Goal: Task Accomplishment & Management: Manage account settings

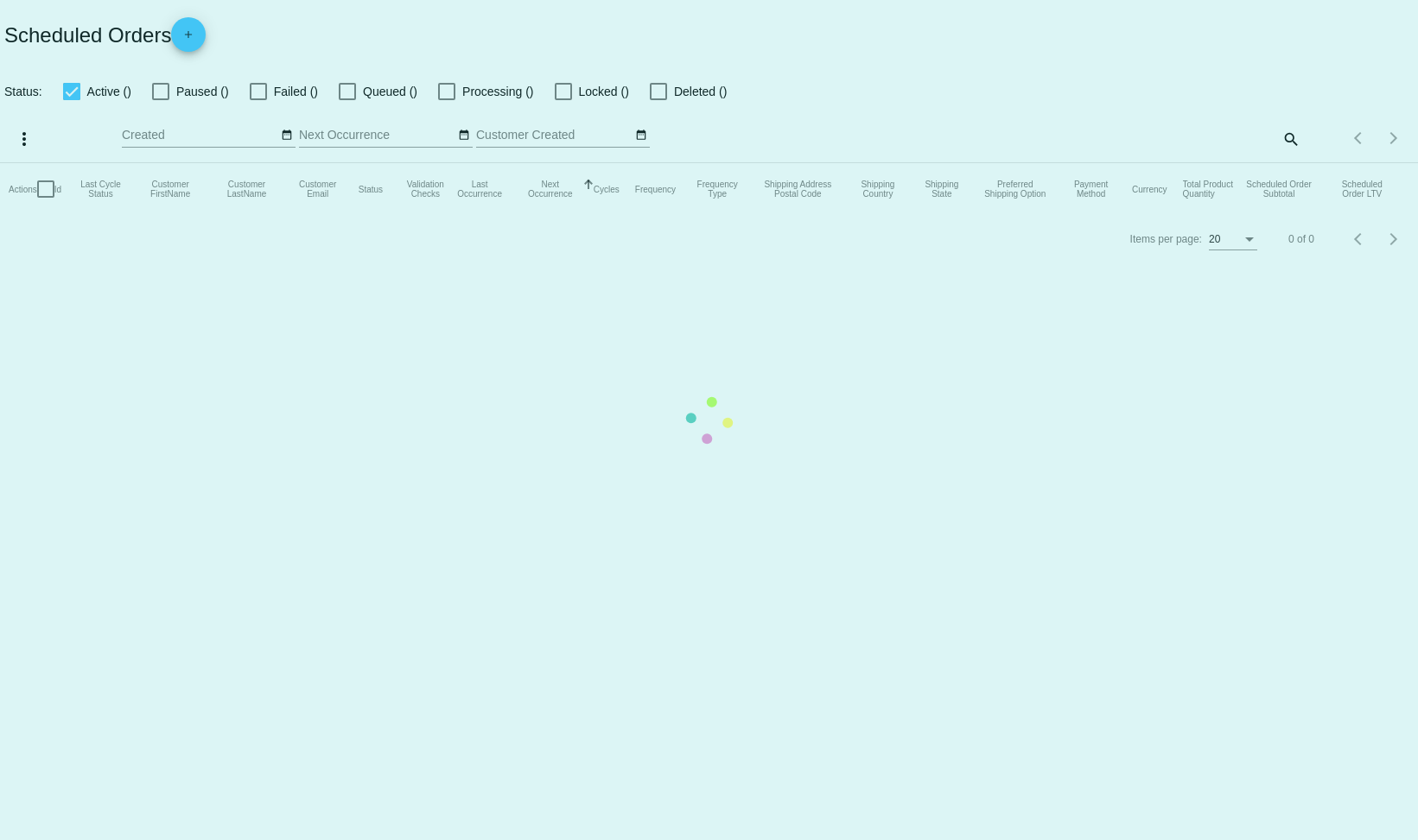
checkbox input "false"
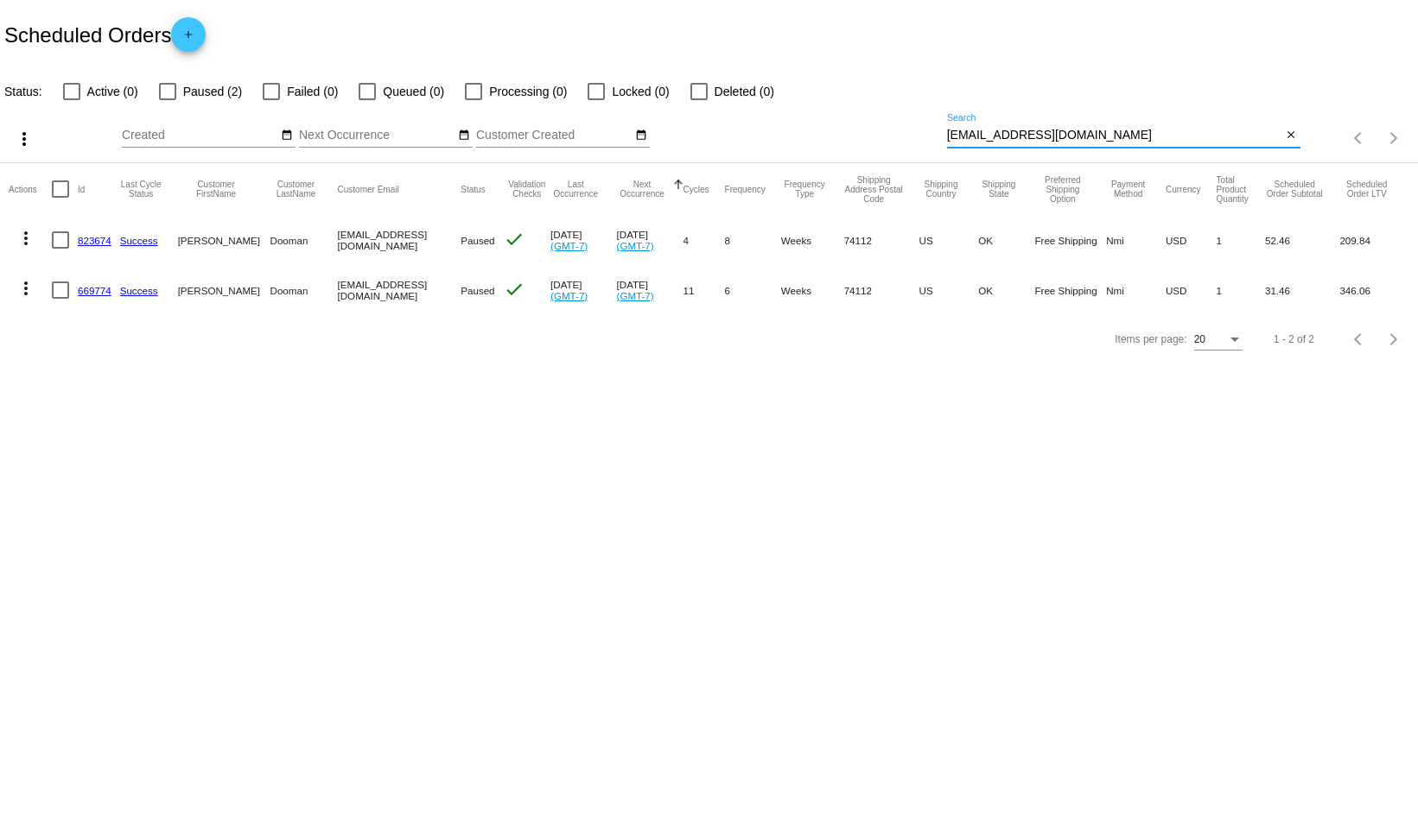
drag, startPoint x: 1082, startPoint y: 136, endPoint x: 869, endPoint y: 136, distance: 213.0
click at [869, 136] on div "more_vert Oct Jan Feb Mar [DATE]" at bounding box center [709, 132] width 1418 height 62
paste input "[EMAIL_ADDRESS]"
type input "[EMAIL_ADDRESS][DOMAIN_NAME]"
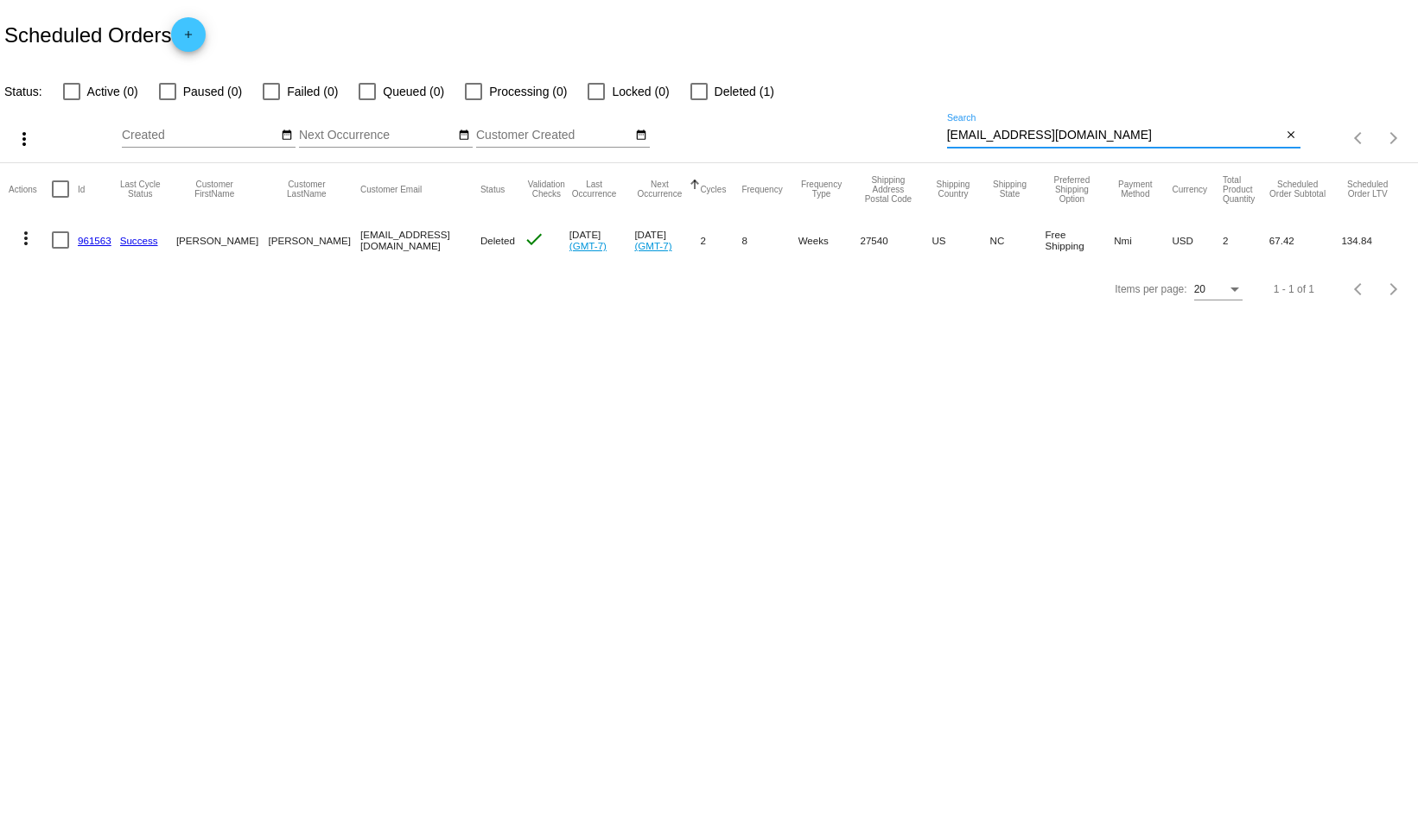
click at [106, 235] on link "961563" at bounding box center [94, 240] width 34 height 11
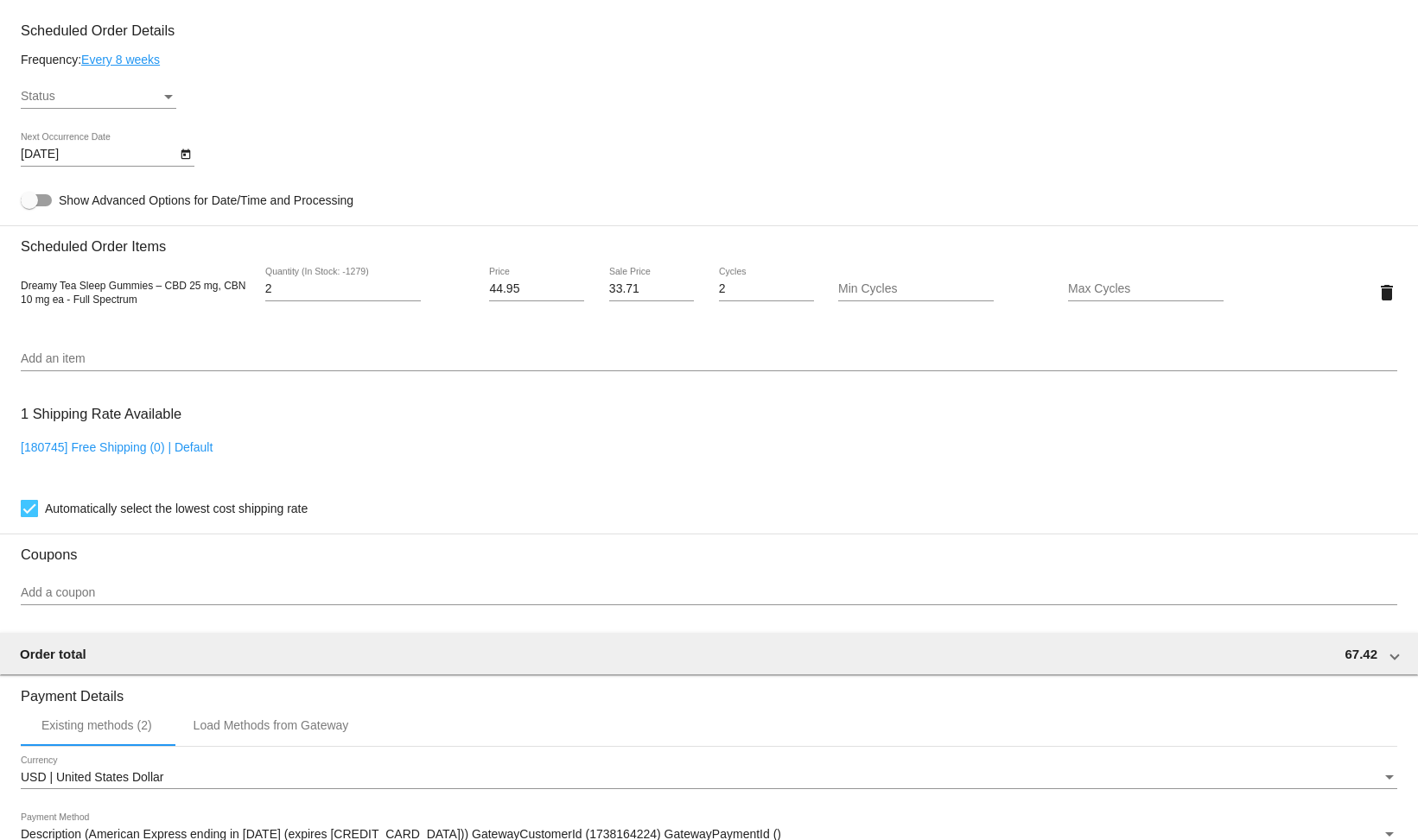
scroll to position [976, 0]
click at [149, 100] on div "Status" at bounding box center [90, 98] width 140 height 14
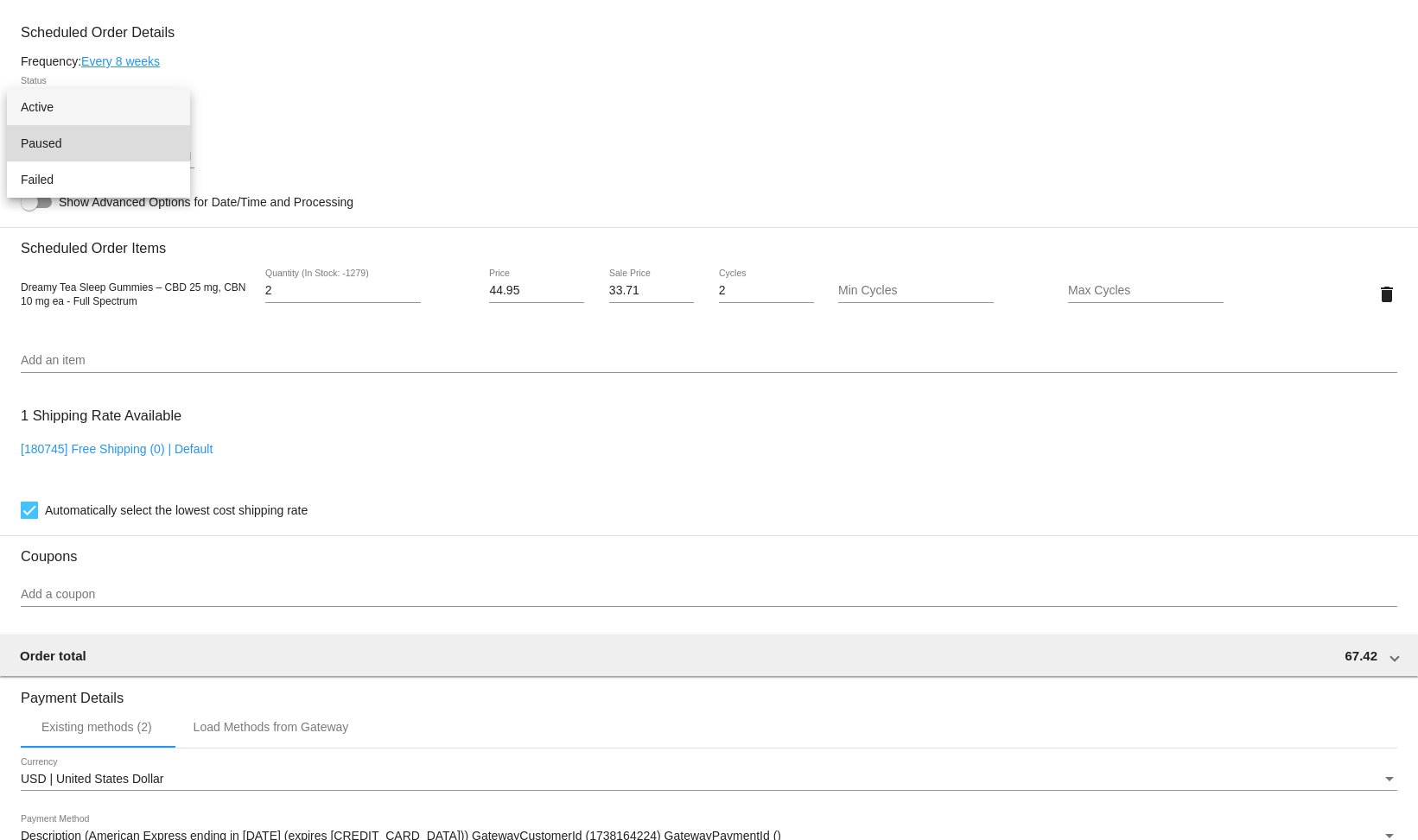
click at [115, 139] on span "Paused" at bounding box center [98, 143] width 156 height 36
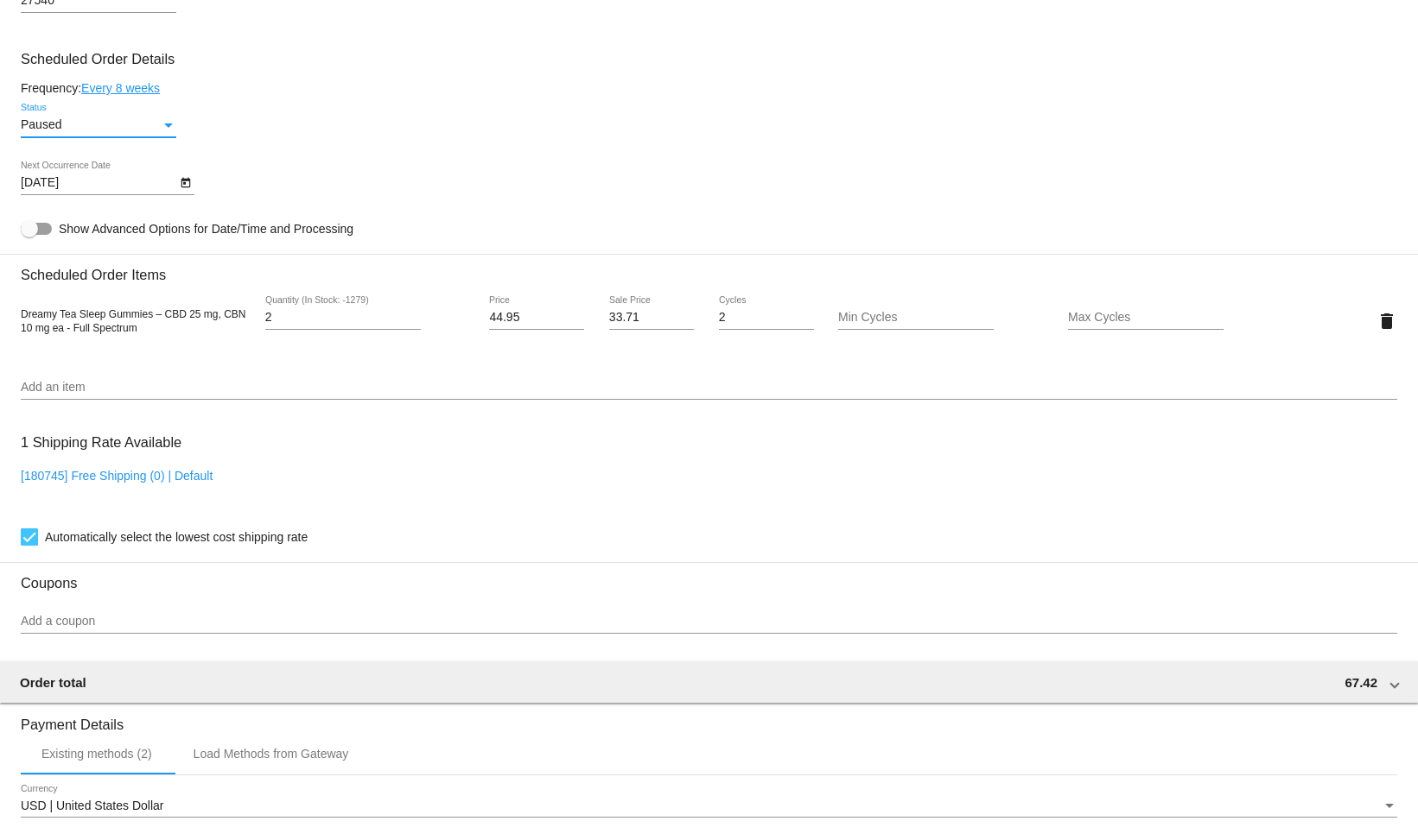
scroll to position [1267, 0]
